Goal: Find specific page/section: Find specific page/section

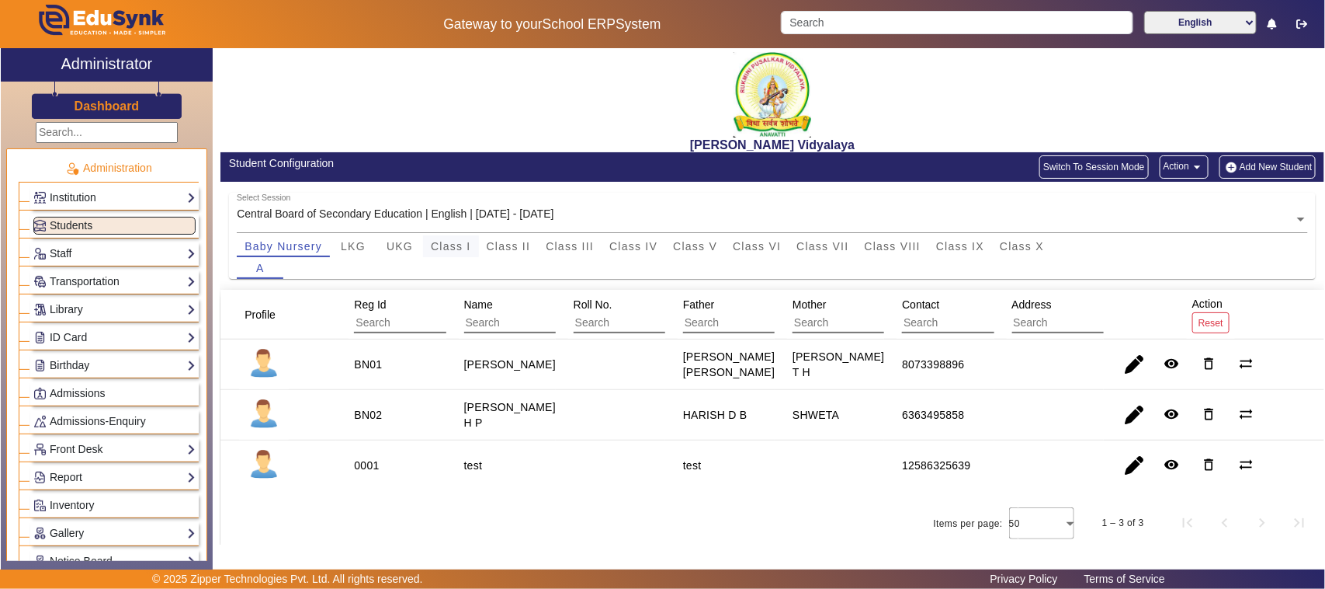
click at [462, 245] on span "Class I" at bounding box center [451, 246] width 40 height 11
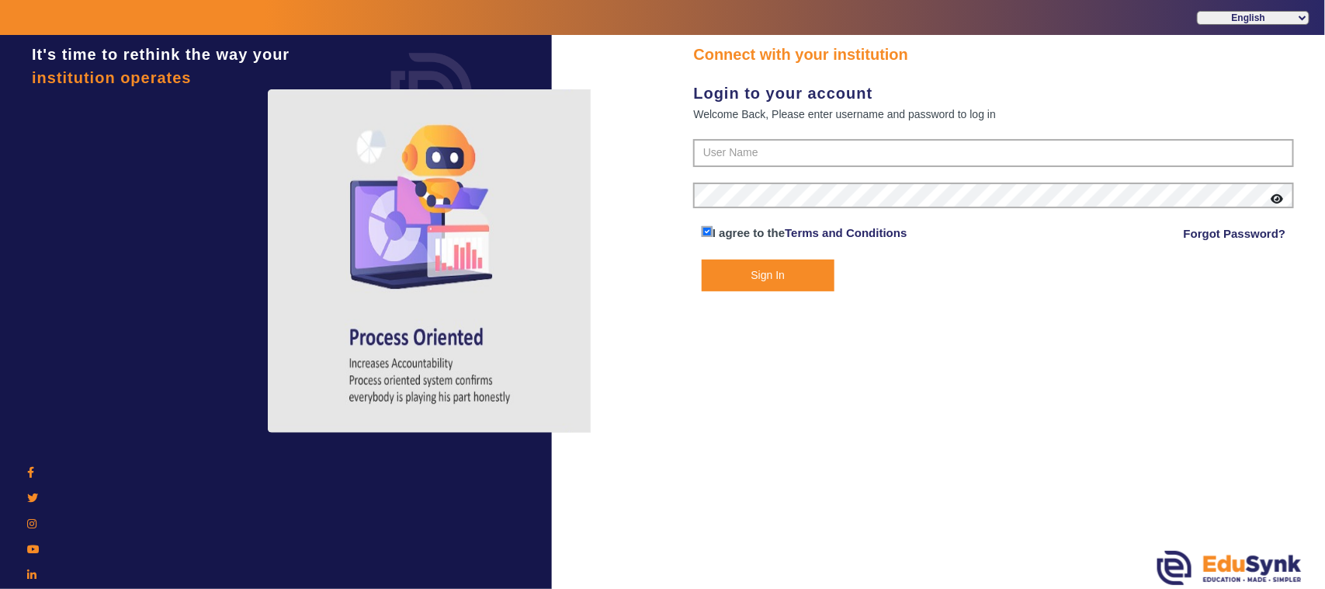
type input "1236547891"
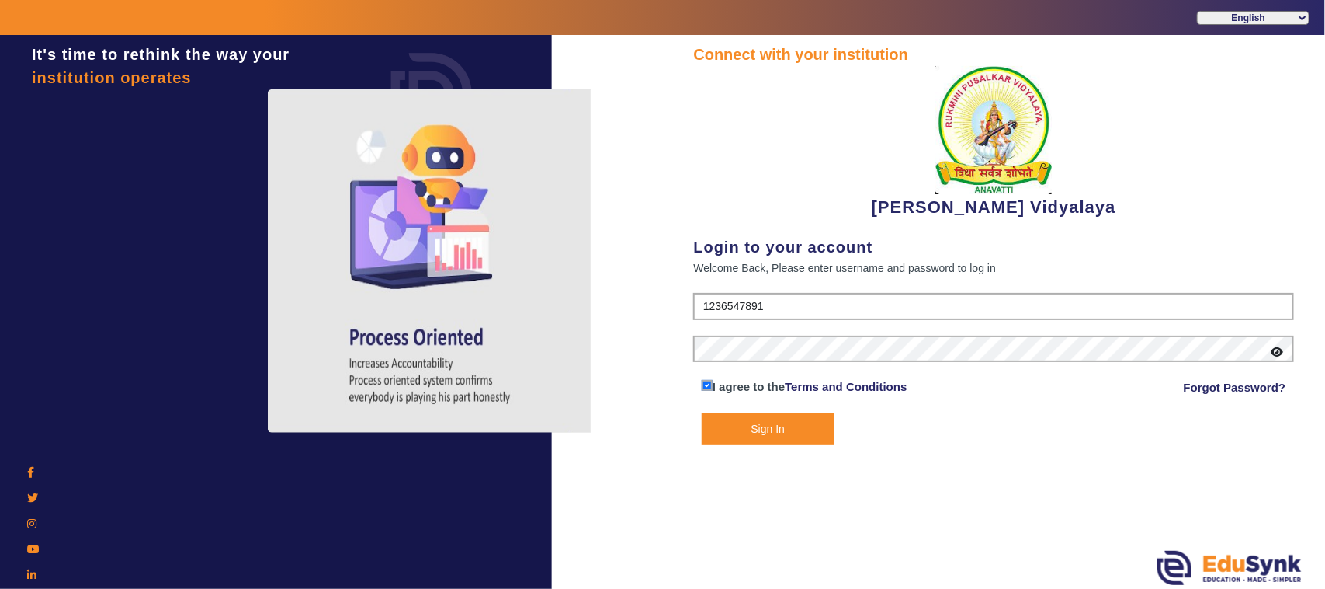
click at [773, 427] on button "Sign In" at bounding box center [768, 429] width 133 height 32
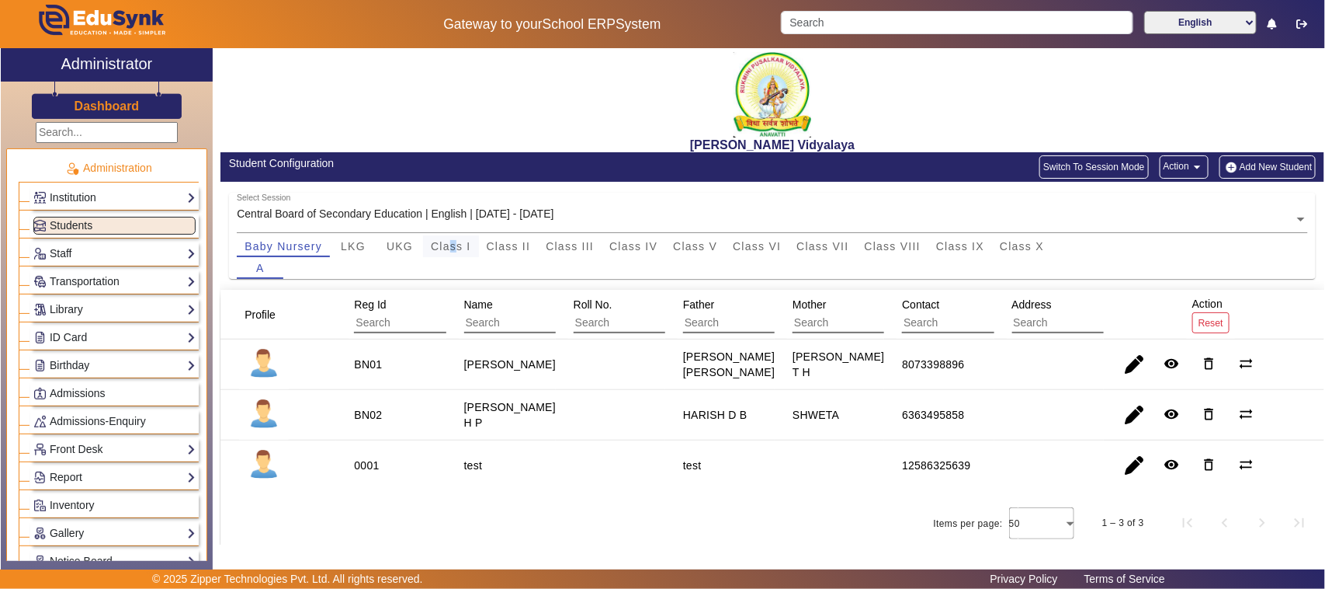
click at [454, 246] on span "Class I" at bounding box center [451, 246] width 40 height 11
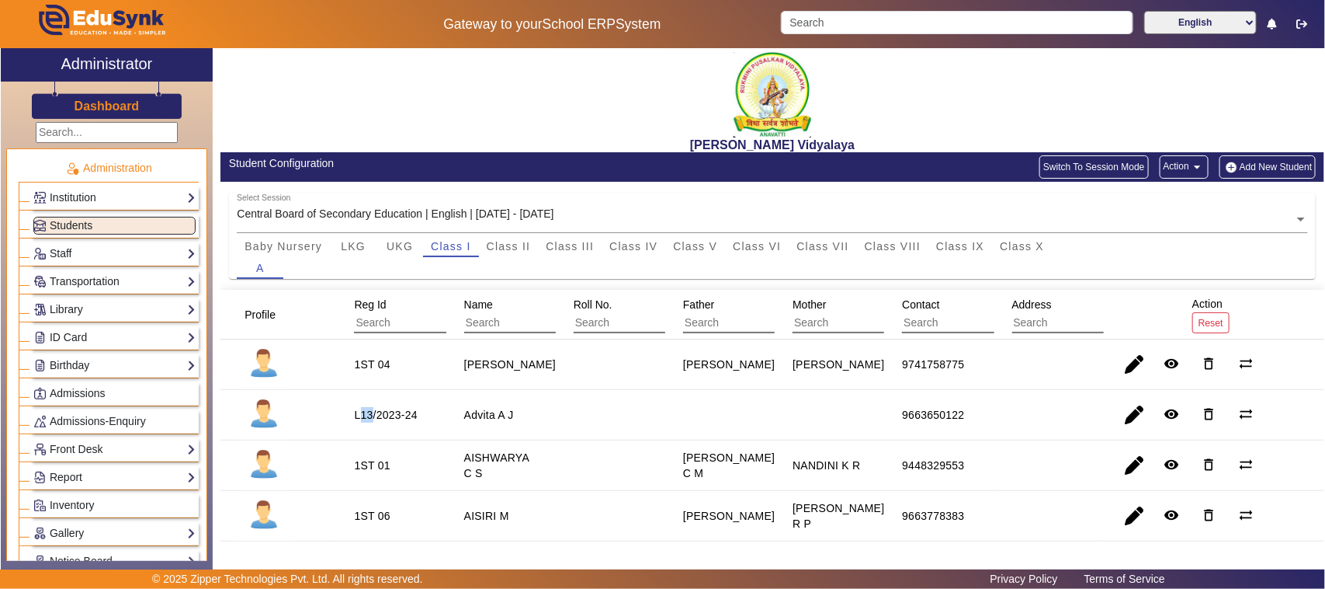
drag, startPoint x: 359, startPoint y: 418, endPoint x: 371, endPoint y: 416, distance: 11.7
click at [371, 416] on div "L13/2023-24" at bounding box center [385, 415] width 63 height 16
click at [400, 435] on mat-cell "L13/2023-24" at bounding box center [390, 415] width 109 height 50
drag, startPoint x: 354, startPoint y: 414, endPoint x: 369, endPoint y: 415, distance: 14.8
click at [369, 415] on div "L13/2023-24" at bounding box center [385, 415] width 63 height 16
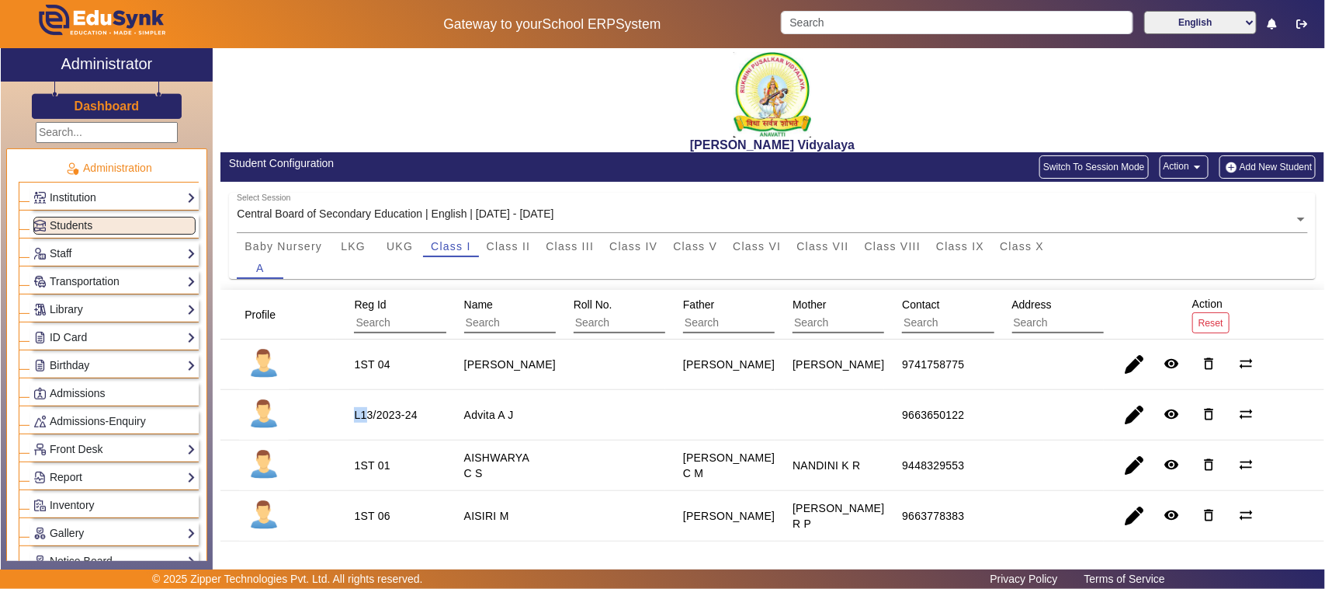
click at [369, 415] on div "L13/2023-24" at bounding box center [385, 415] width 63 height 16
drag, startPoint x: 334, startPoint y: 415, endPoint x: 518, endPoint y: 423, distance: 184.2
click at [518, 423] on mat-row "L13/2023-24 Advita A J 9663650122 remove_red_eye delete_outline sync_alt" at bounding box center [773, 415] width 1104 height 50
click at [520, 423] on mat-cell "Advita A J" at bounding box center [500, 415] width 109 height 50
click at [516, 420] on mat-cell "Advita A J" at bounding box center [500, 415] width 109 height 50
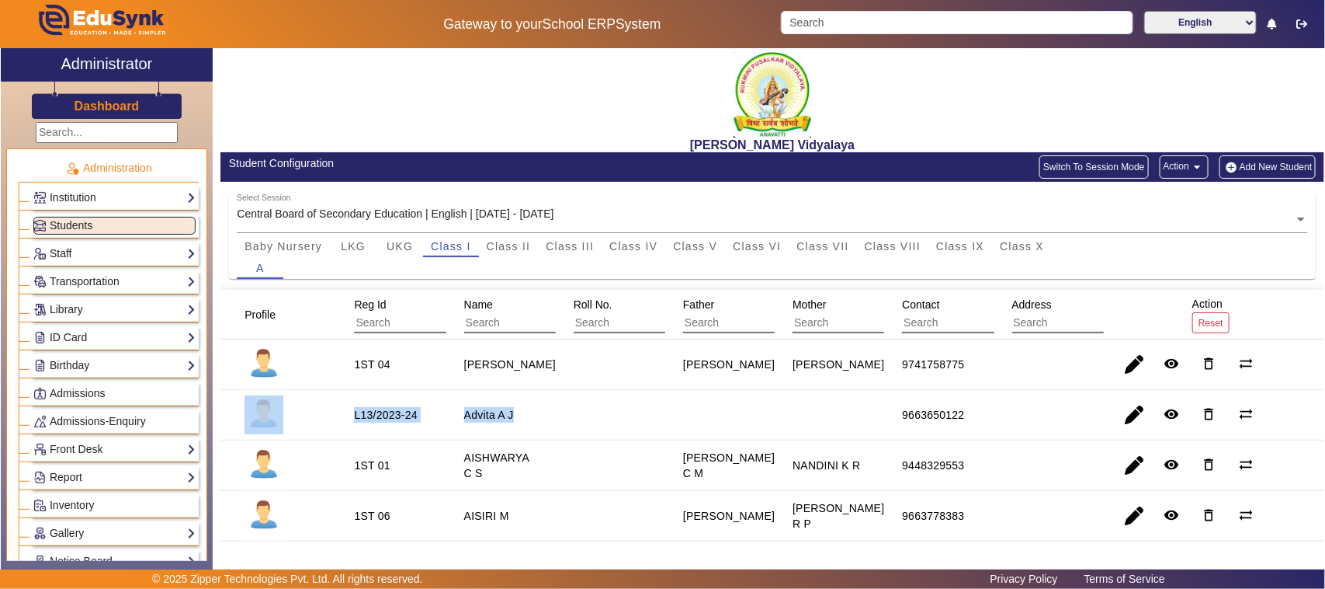
click at [506, 417] on staff-with-status "Advita A J" at bounding box center [489, 414] width 50 height 12
click at [505, 416] on staff-with-status "Advita A J" at bounding box center [489, 414] width 50 height 12
click at [503, 416] on staff-with-status "Advita A J" at bounding box center [489, 414] width 50 height 12
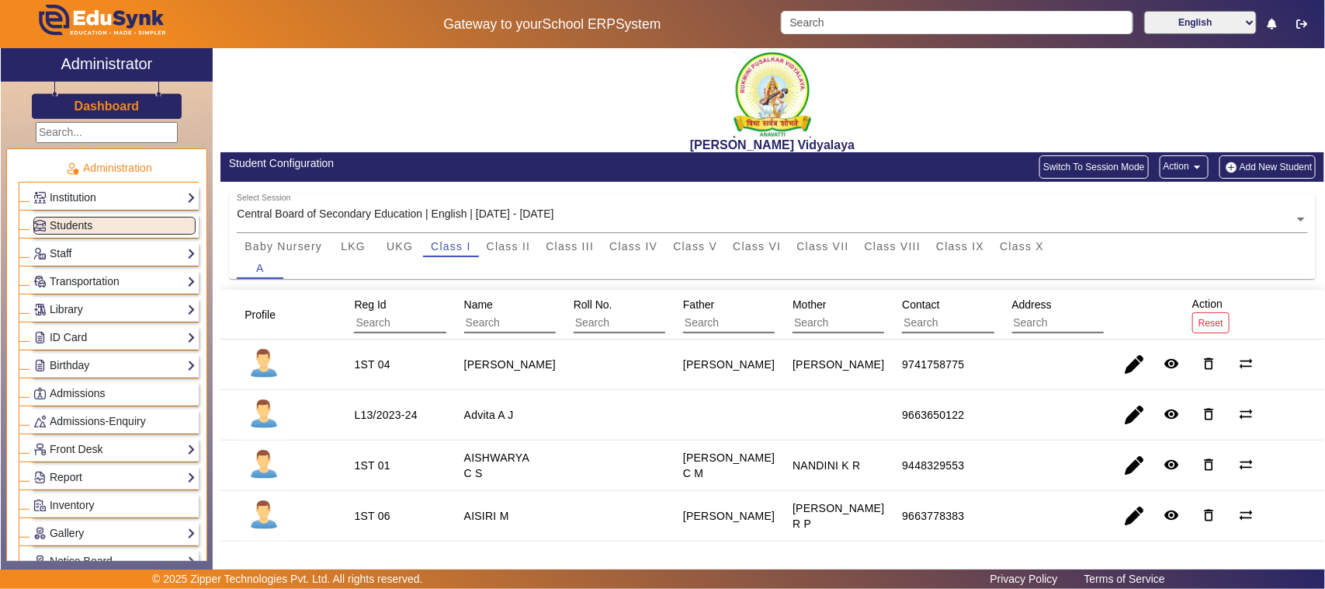
click at [503, 416] on staff-with-status "Advita A J" at bounding box center [489, 414] width 50 height 12
click at [533, 447] on div "AISHWARYA C S" at bounding box center [501, 465] width 85 height 42
click at [788, 101] on img at bounding box center [773, 94] width 78 height 85
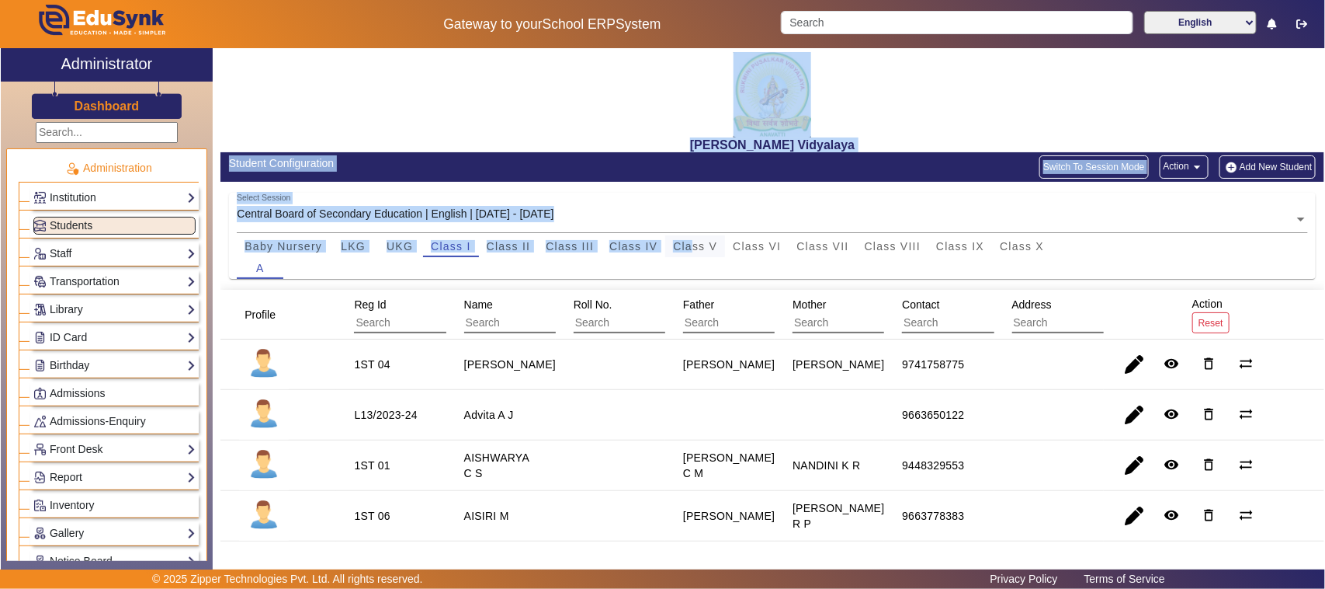
drag, startPoint x: 762, startPoint y: 90, endPoint x: 691, endPoint y: 241, distance: 167.1
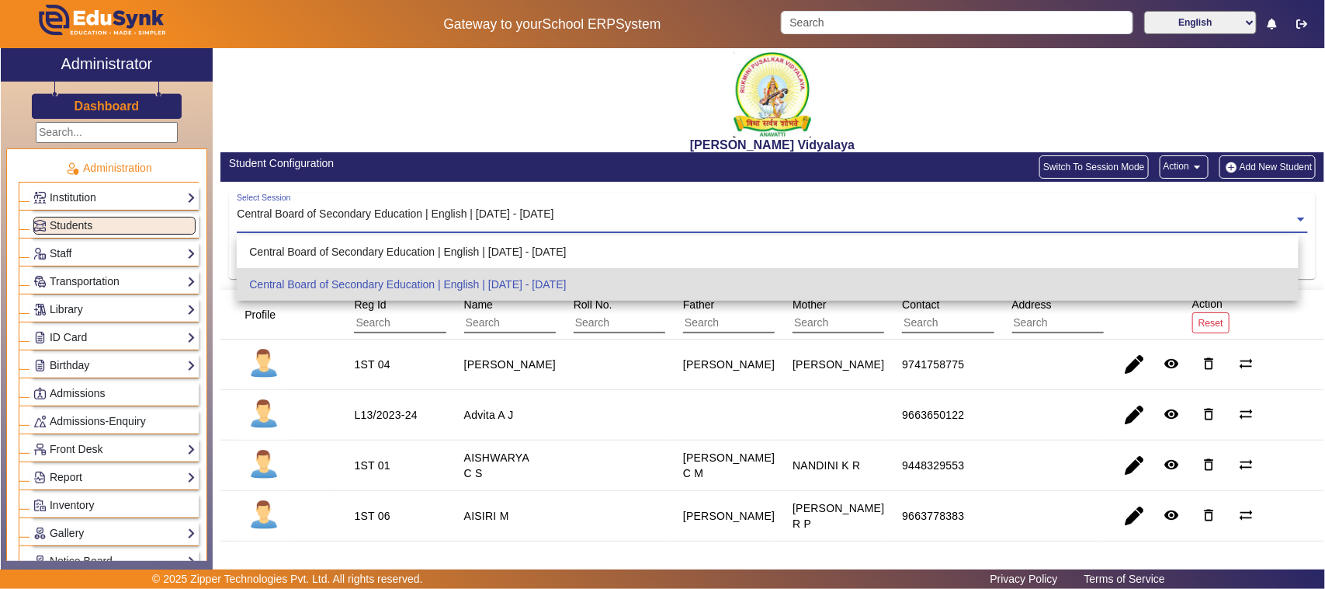
click at [660, 207] on div "Select Session Central Board of Secondary Education | English | [DATE] - [DATE]" at bounding box center [765, 210] width 1057 height 34
click at [641, 423] on mat-cell at bounding box center [610, 415] width 109 height 50
click at [453, 212] on input "text" at bounding box center [772, 219] width 1071 height 16
click at [458, 120] on div "[PERSON_NAME] Vidyalaya" at bounding box center [773, 100] width 1104 height 104
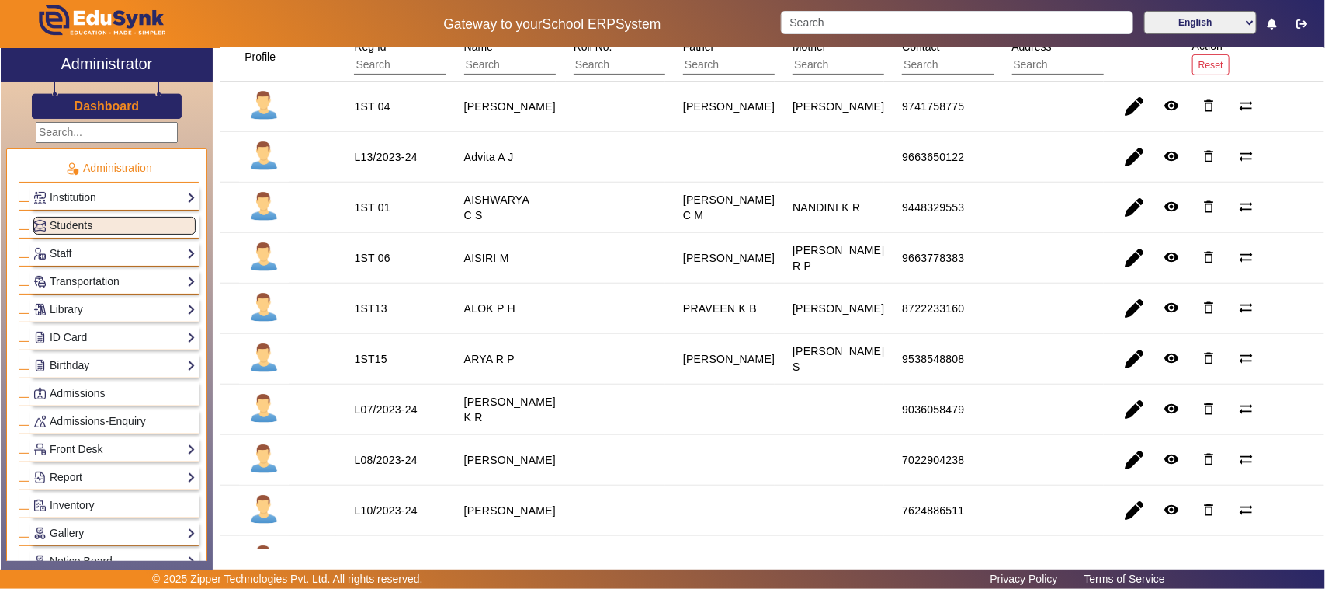
scroll to position [291, 0]
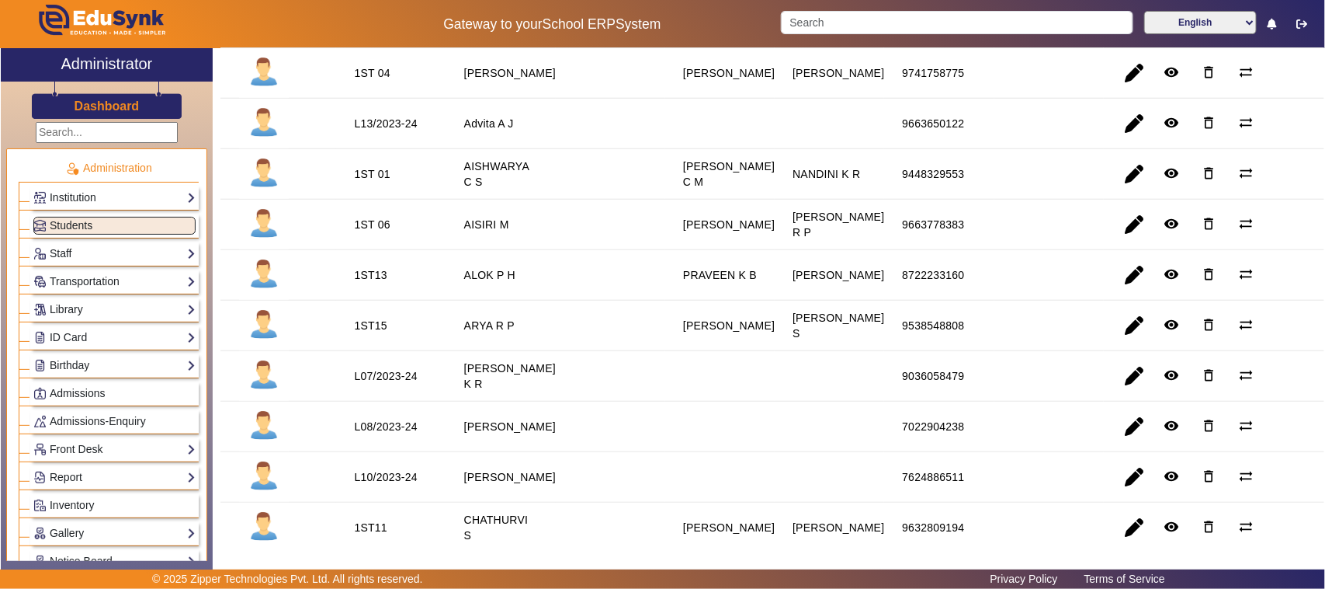
click at [498, 429] on staff-with-status "[PERSON_NAME]" at bounding box center [510, 426] width 92 height 12
drag, startPoint x: 498, startPoint y: 429, endPoint x: 540, endPoint y: 453, distance: 47.7
click at [540, 452] on mat-cell "[PERSON_NAME]" at bounding box center [500, 426] width 109 height 50
click at [540, 455] on mat-cell "[PERSON_NAME]" at bounding box center [500, 477] width 109 height 50
